Goal: Task Accomplishment & Management: Manage account settings

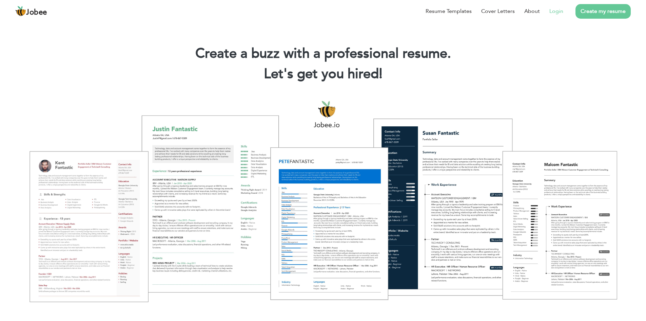
click at [555, 10] on link "Login" at bounding box center [556, 11] width 14 height 8
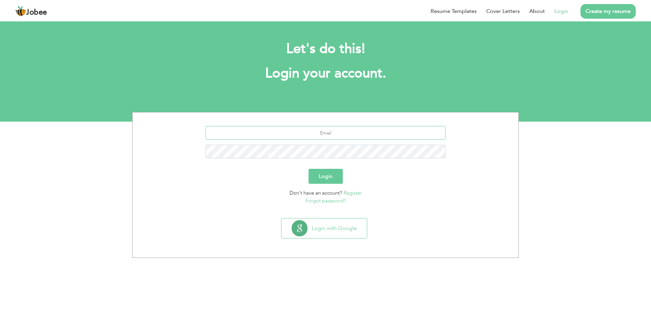
click at [337, 132] on input "text" at bounding box center [326, 133] width 240 height 14
type input "S"
type input "[EMAIL_ADDRESS]com"
click at [325, 179] on button "Login" at bounding box center [326, 176] width 34 height 15
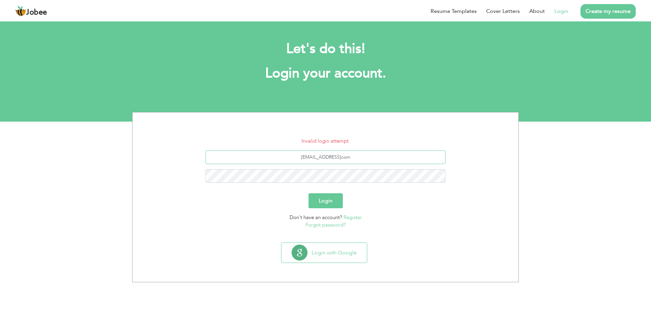
click at [346, 156] on input "[EMAIL_ADDRESS]com" at bounding box center [326, 157] width 240 height 14
type input "saad.hashmat24@gmail.com"
click at [309, 193] on button "Login" at bounding box center [326, 200] width 34 height 15
click at [295, 157] on input "[EMAIL_ADDRESS][DOMAIN_NAME]" at bounding box center [326, 157] width 240 height 14
type input "Saad.hashmat24@gmail.com"
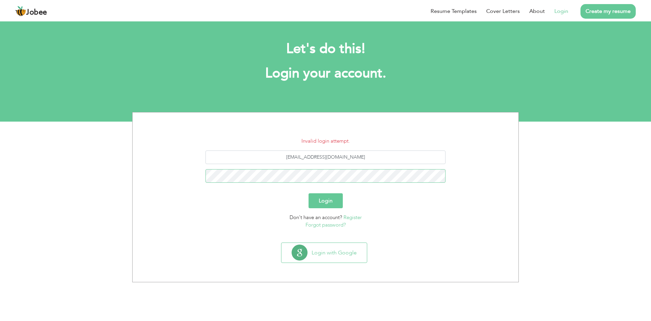
click at [309, 193] on button "Login" at bounding box center [326, 200] width 34 height 15
click at [348, 259] on button "Login with Google" at bounding box center [324, 252] width 85 height 20
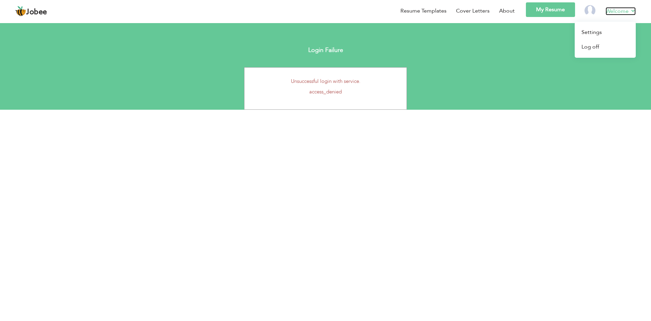
click at [632, 10] on link "Welcome" at bounding box center [621, 11] width 30 height 8
click at [585, 48] on link "Log off" at bounding box center [605, 47] width 61 height 15
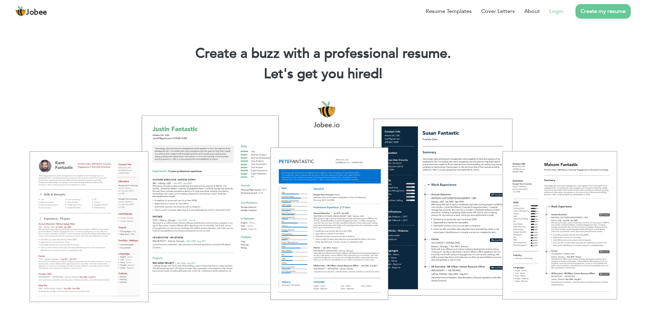
click at [558, 12] on link "Login" at bounding box center [556, 11] width 14 height 8
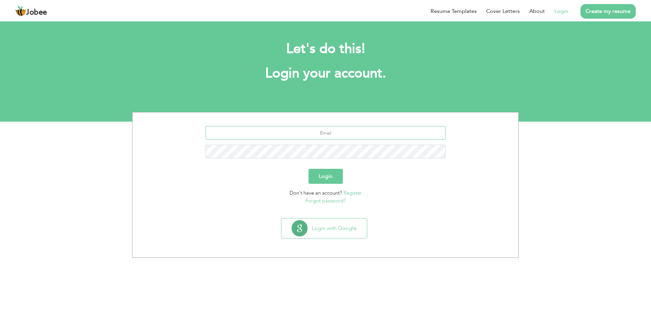
click at [326, 133] on input "text" at bounding box center [326, 133] width 240 height 14
type input "saad.hashmat24@gmail.com"
click at [297, 131] on input "saad.hashmat24@gmail.com" at bounding box center [326, 133] width 240 height 14
click at [309, 169] on button "Login" at bounding box center [326, 176] width 34 height 15
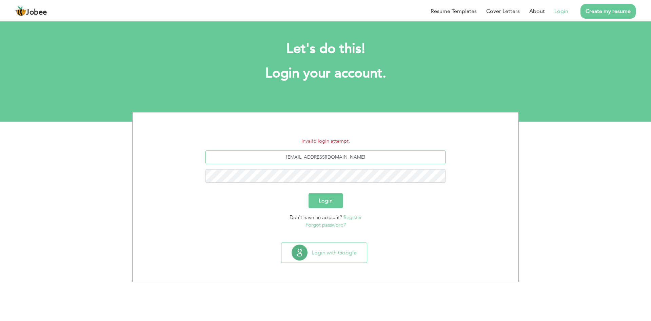
click at [297, 158] on input "saad.hashmat24@gmail.com" at bounding box center [326, 157] width 240 height 14
type input "[EMAIL_ADDRESS][DOMAIN_NAME]"
click at [307, 158] on input "[EMAIL_ADDRESS][DOMAIN_NAME]" at bounding box center [326, 157] width 240 height 14
click at [309, 193] on button "Login" at bounding box center [326, 200] width 34 height 15
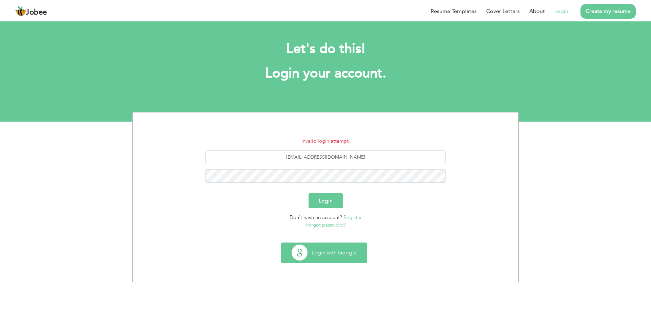
click at [344, 249] on button "Login with Google" at bounding box center [324, 252] width 85 height 20
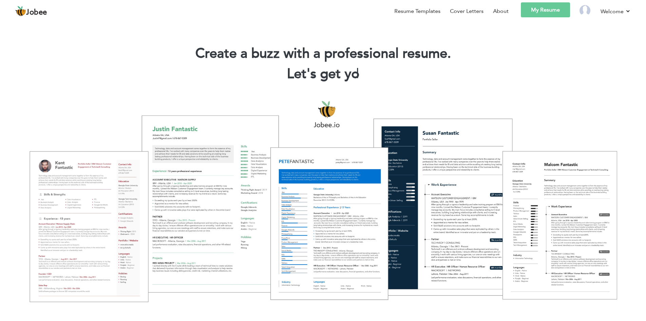
click at [545, 14] on link "My Resume" at bounding box center [545, 9] width 49 height 15
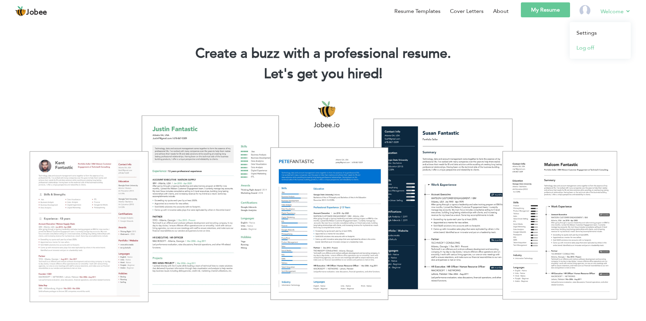
click at [597, 43] on link "Log off" at bounding box center [600, 47] width 61 height 15
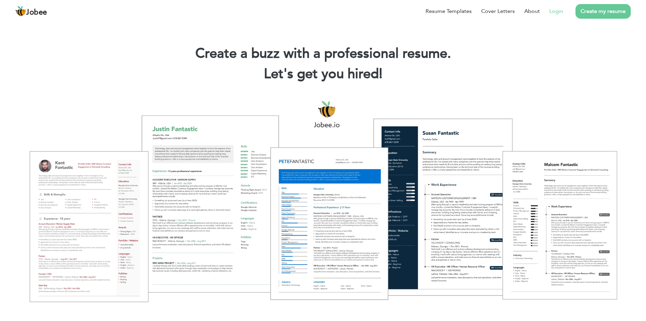
click at [558, 11] on link "Login" at bounding box center [556, 11] width 14 height 8
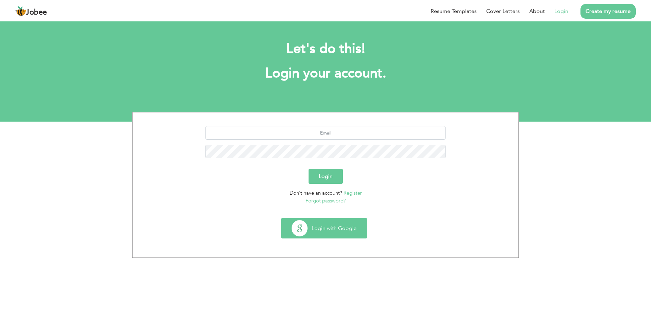
click at [337, 229] on button "Login with Google" at bounding box center [324, 228] width 85 height 20
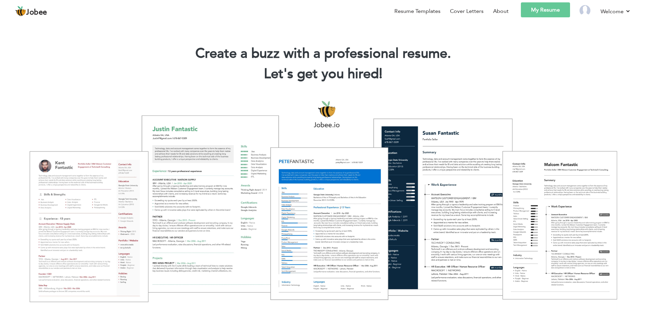
click at [631, 8] on div "Jobee Resume Templates Cover Letters About My Resume Welcome Settings Log off" at bounding box center [323, 12] width 626 height 20
click at [593, 50] on link "Log off" at bounding box center [600, 47] width 61 height 15
click at [557, 11] on link "Login" at bounding box center [556, 11] width 14 height 8
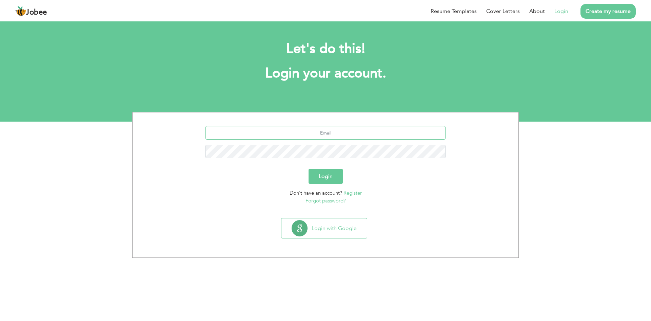
click at [343, 130] on input "text" at bounding box center [326, 133] width 240 height 14
type input "[EMAIL_ADDRESS][DOMAIN_NAME]"
click at [309, 169] on button "Login" at bounding box center [326, 176] width 34 height 15
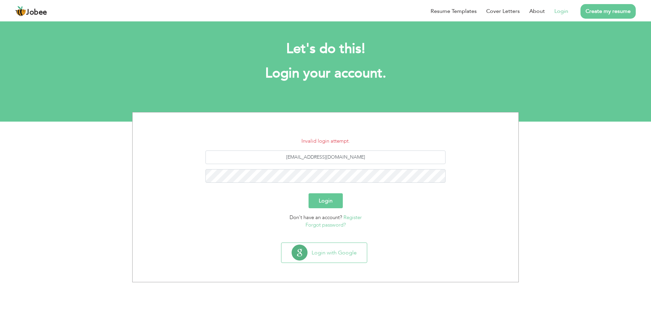
click at [353, 217] on link "Register" at bounding box center [353, 217] width 18 height 7
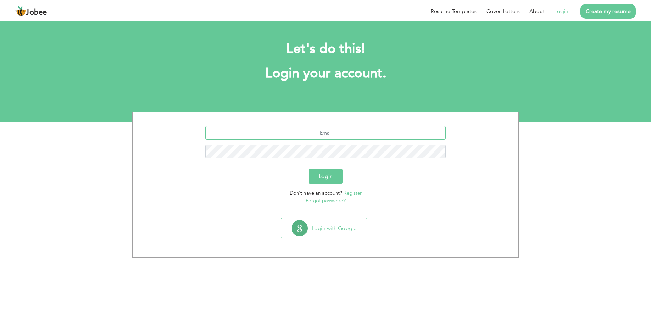
drag, startPoint x: 298, startPoint y: 131, endPoint x: 294, endPoint y: 131, distance: 4.4
click at [294, 131] on input "text" at bounding box center [326, 133] width 240 height 14
drag, startPoint x: 298, startPoint y: 133, endPoint x: 292, endPoint y: 133, distance: 5.4
click at [292, 133] on input "saad.hashmat24@gmail.com" at bounding box center [326, 133] width 240 height 14
type input "[EMAIL_ADDRESS][DOMAIN_NAME]"
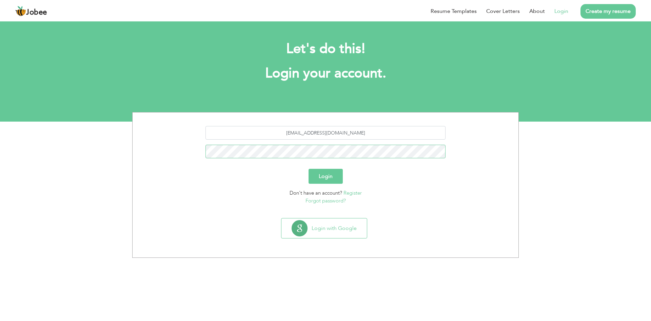
click at [309, 169] on button "Login" at bounding box center [326, 176] width 34 height 15
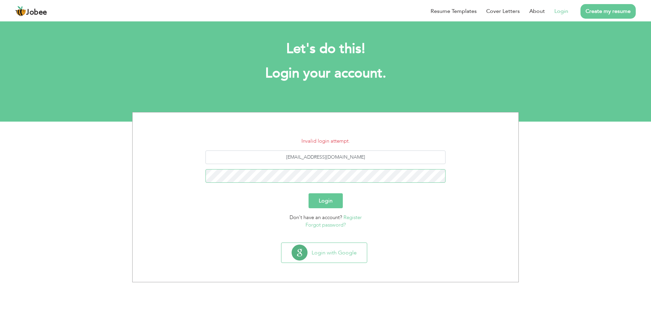
click at [309, 193] on button "Login" at bounding box center [326, 200] width 34 height 15
